Goal: Find specific page/section: Find specific page/section

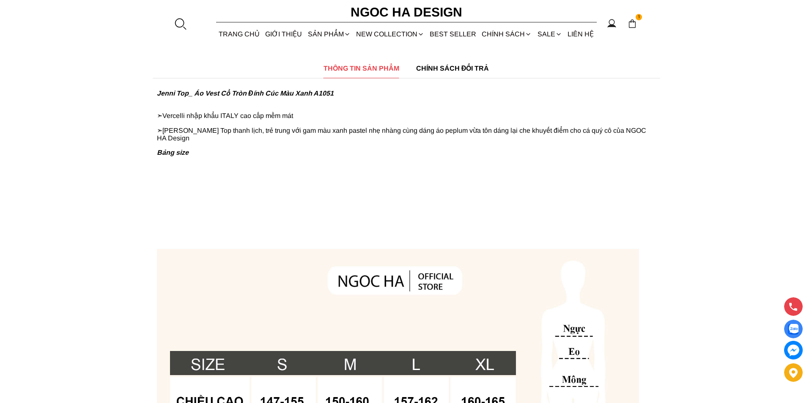
scroll to position [592, 0]
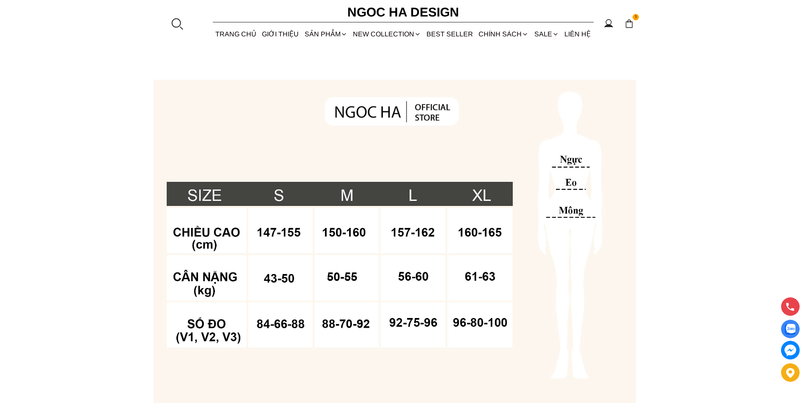
click at [179, 30] on section "1 Trang chủ Giới thiệu Sản phẩm [GEOGRAPHIC_DATA] Áo thun Áo sơ mi Áo Peplum Áo…" at bounding box center [403, 22] width 806 height 45
click at [176, 21] on div at bounding box center [177, 23] width 13 height 13
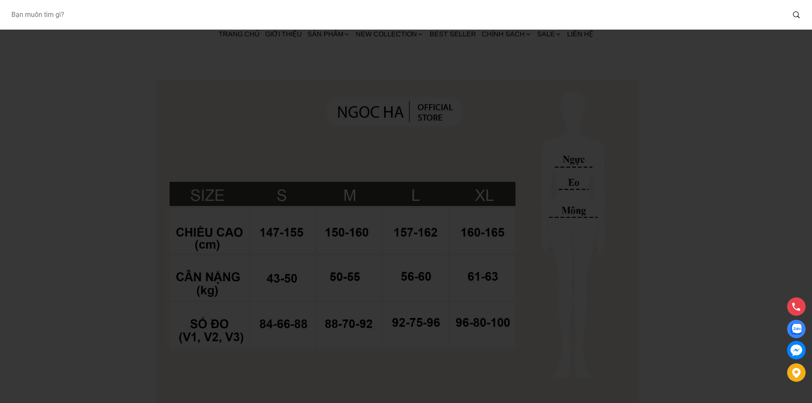
click at [144, 18] on input "Input search Bạn muốn tìm gì?" at bounding box center [394, 14] width 781 height 19
type input "A990"
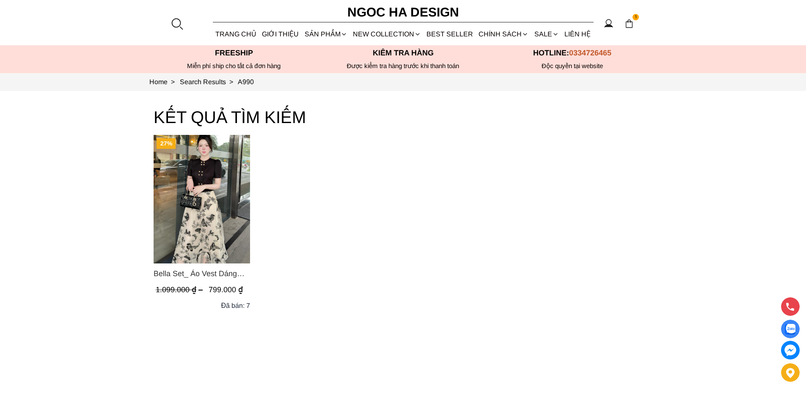
click at [223, 229] on img "Product image - Bella Set_ Áo Vest Dáng Lửng Cúc Đồng, Chân Váy Họa Tiết Bướm A…" at bounding box center [202, 199] width 96 height 129
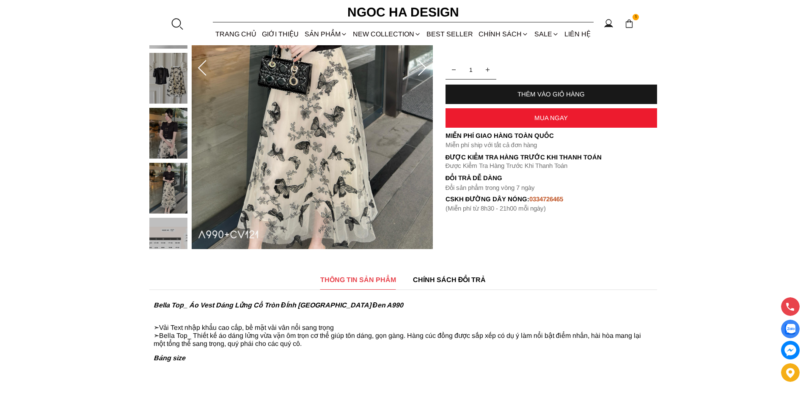
scroll to position [254, 0]
